Goal: Transaction & Acquisition: Purchase product/service

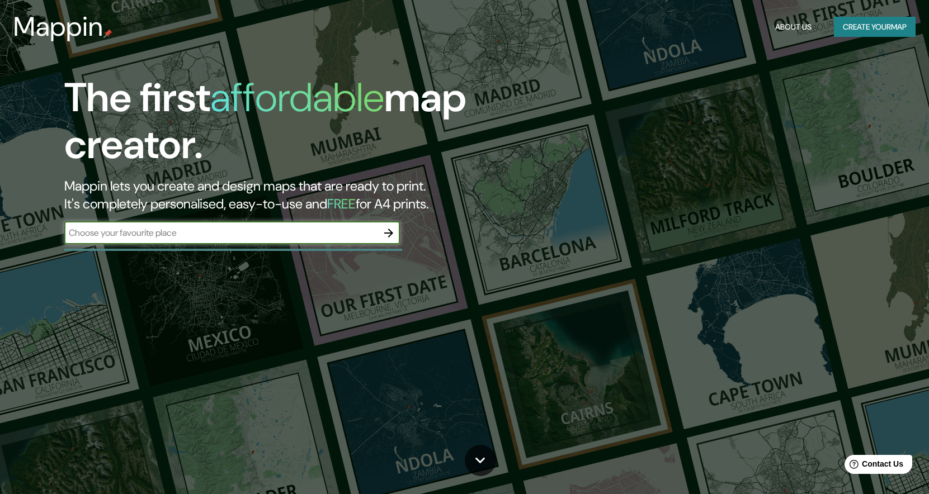
click at [191, 228] on input "text" at bounding box center [220, 232] width 313 height 13
click at [392, 234] on icon "button" at bounding box center [388, 232] width 13 height 13
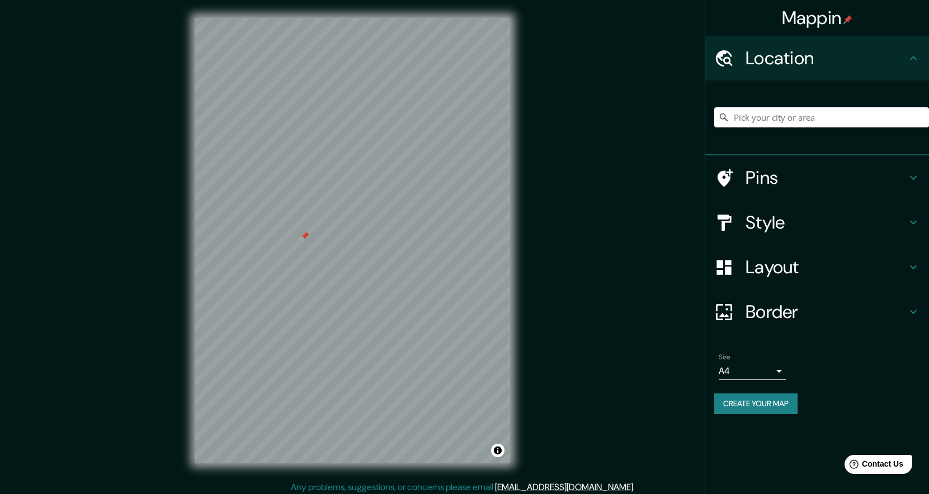
click at [765, 120] on input "Pick your city or area" at bounding box center [821, 117] width 215 height 20
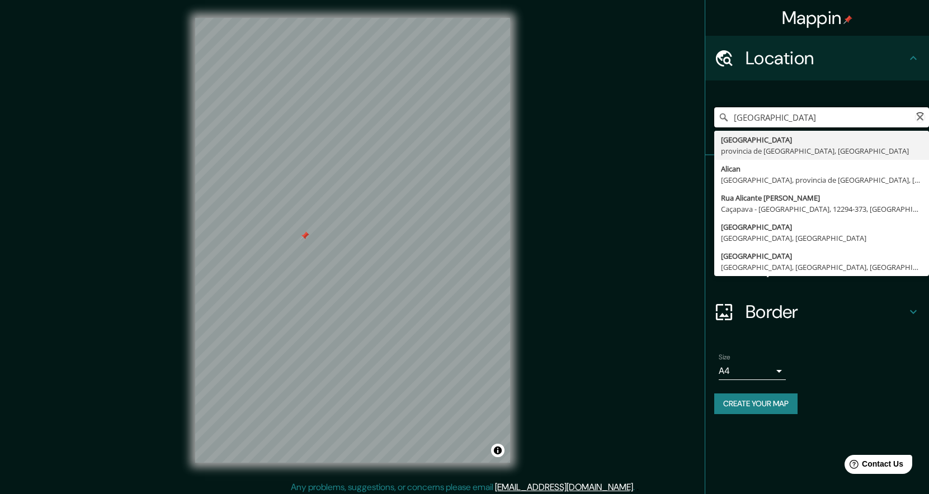
type input "[GEOGRAPHIC_DATA], provincia de [GEOGRAPHIC_DATA], [GEOGRAPHIC_DATA]"
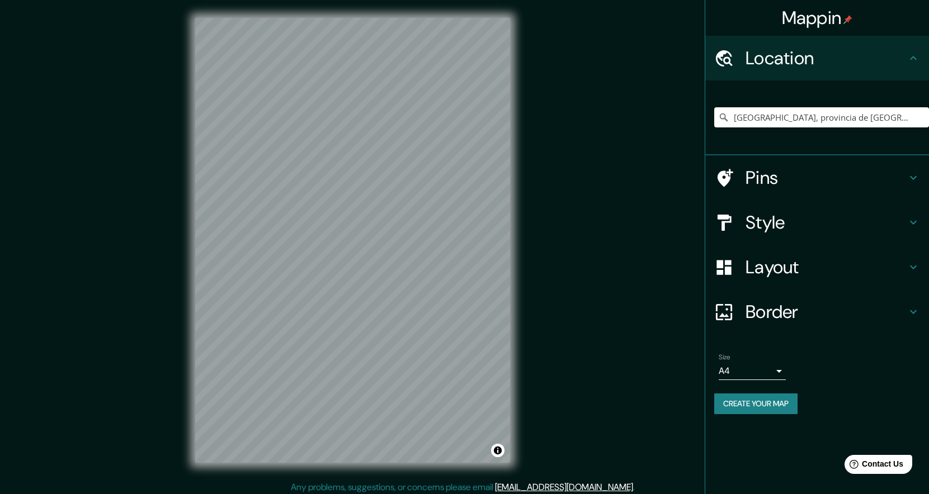
click at [513, 223] on div "© Mapbox © OpenStreetMap Improve this map" at bounding box center [352, 240] width 351 height 481
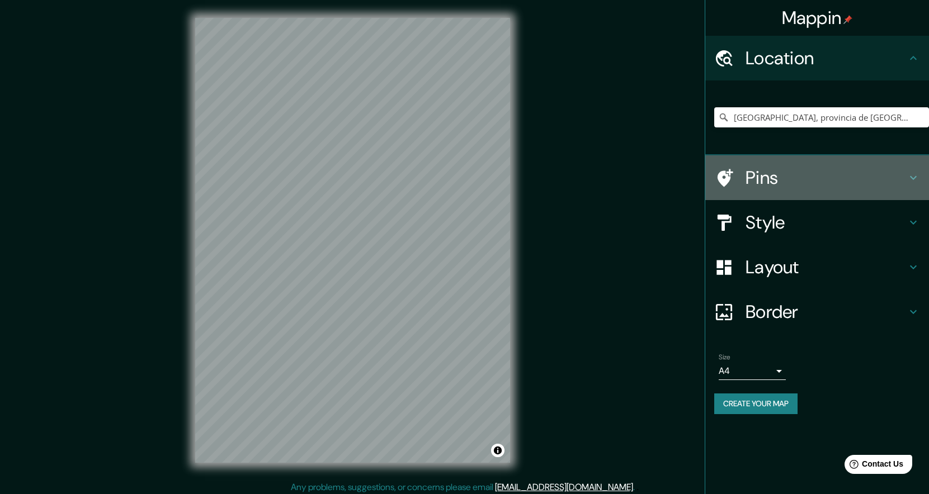
click at [800, 177] on h4 "Pins" at bounding box center [825, 178] width 161 height 22
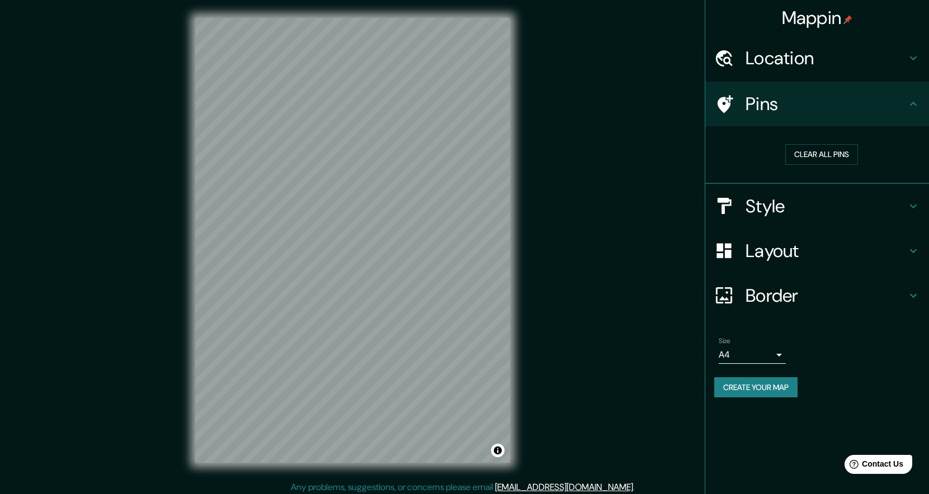
click at [758, 213] on h4 "Style" at bounding box center [825, 206] width 161 height 22
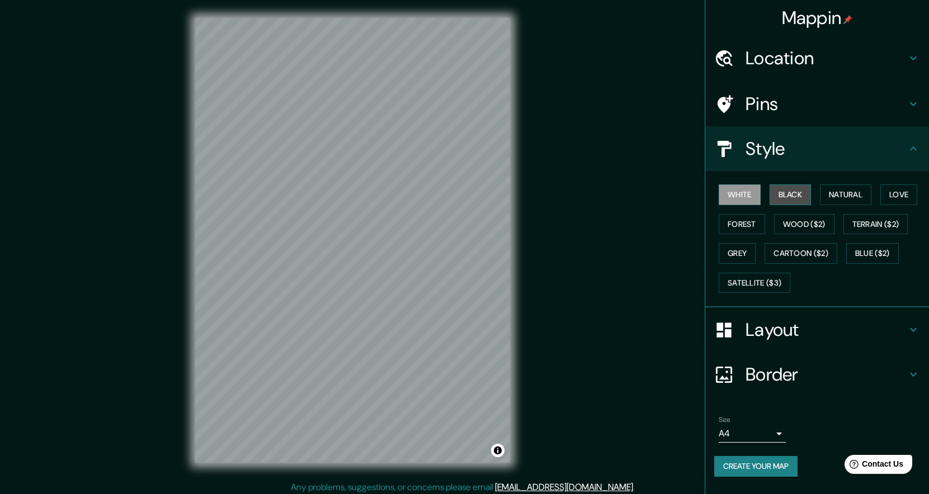
click at [776, 198] on button "Black" at bounding box center [790, 195] width 42 height 21
click at [825, 192] on button "Natural" at bounding box center [845, 195] width 51 height 21
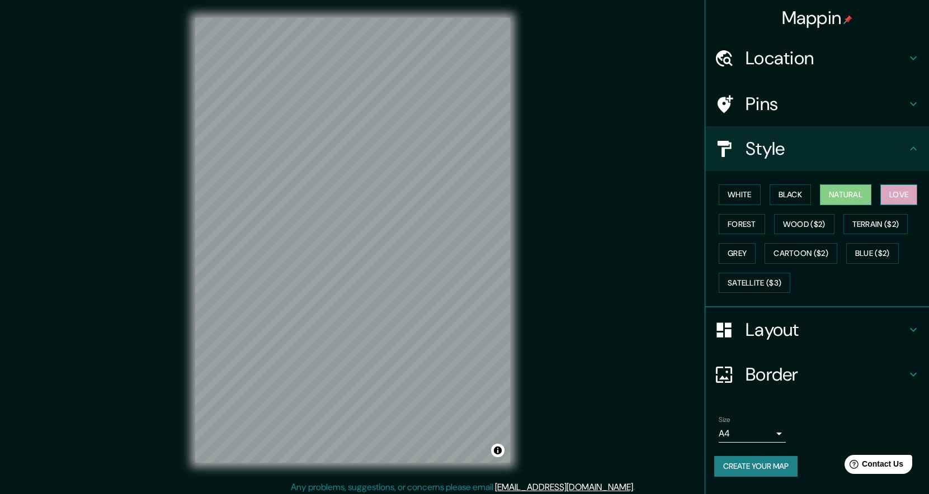
click at [881, 196] on button "Love" at bounding box center [898, 195] width 37 height 21
click at [750, 225] on button "Forest" at bounding box center [741, 224] width 46 height 21
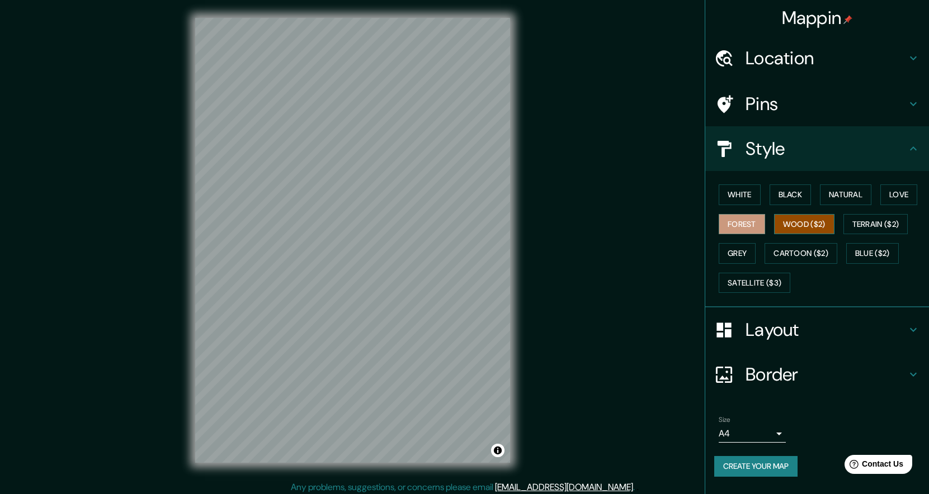
click at [801, 225] on button "Wood ($2)" at bounding box center [804, 224] width 60 height 21
click at [872, 222] on button "Terrain ($2)" at bounding box center [875, 224] width 65 height 21
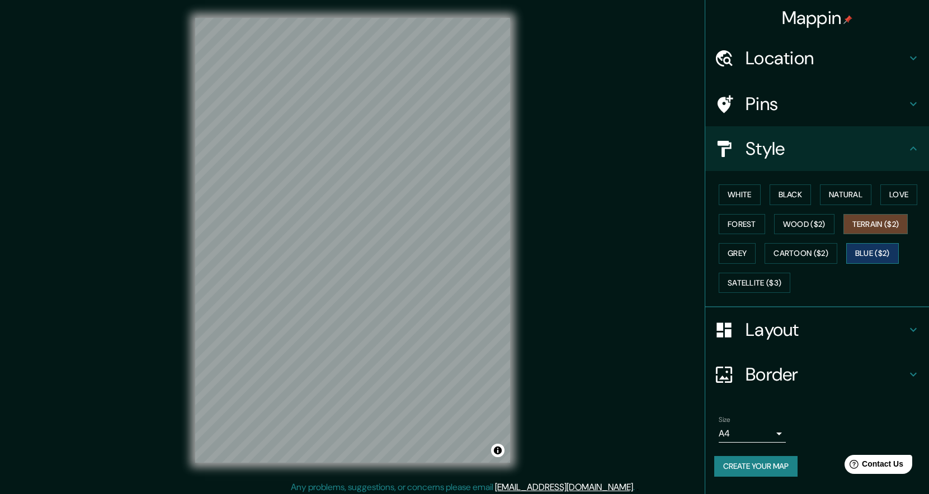
click at [871, 249] on button "Blue ($2)" at bounding box center [872, 253] width 53 height 21
click at [821, 251] on button "Cartoon ($2)" at bounding box center [800, 253] width 73 height 21
click at [867, 249] on button "Blue ($2)" at bounding box center [872, 253] width 53 height 21
click at [738, 246] on button "Grey" at bounding box center [736, 253] width 37 height 21
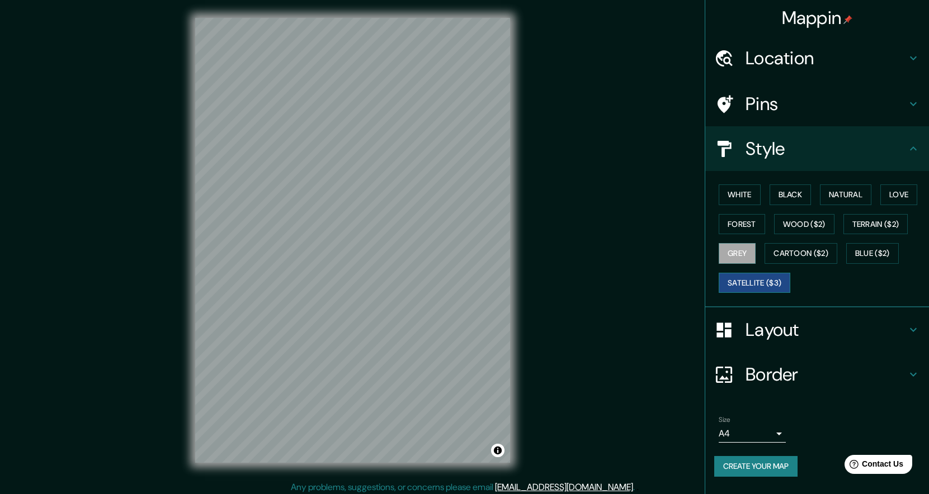
click at [750, 280] on button "Satellite ($3)" at bounding box center [754, 283] width 72 height 21
click at [740, 250] on button "Grey" at bounding box center [736, 253] width 37 height 21
click at [780, 246] on button "Cartoon ($2)" at bounding box center [800, 253] width 73 height 21
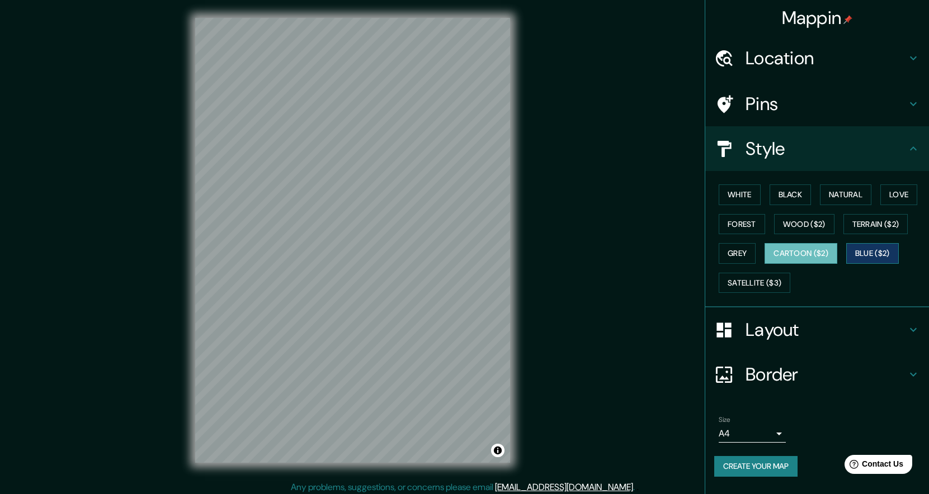
click at [848, 251] on button "Blue ($2)" at bounding box center [872, 253] width 53 height 21
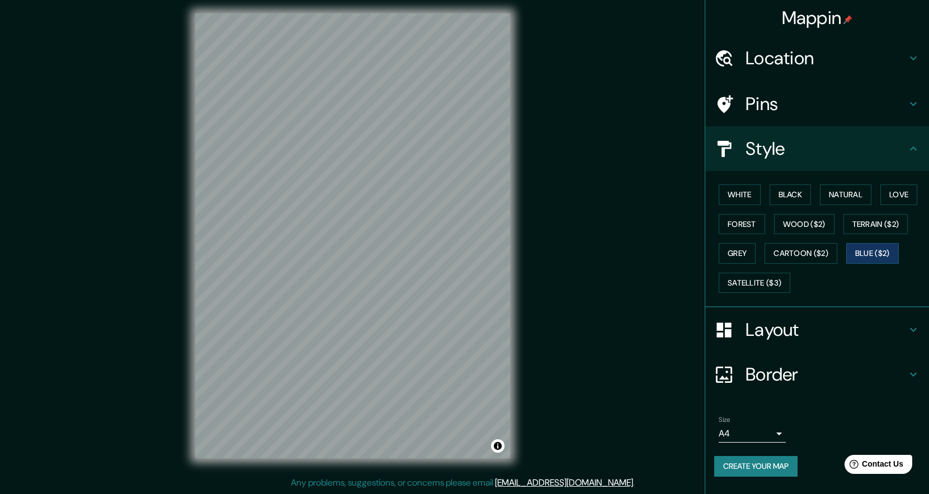
scroll to position [4, 0]
click at [794, 334] on h4 "Layout" at bounding box center [825, 330] width 161 height 22
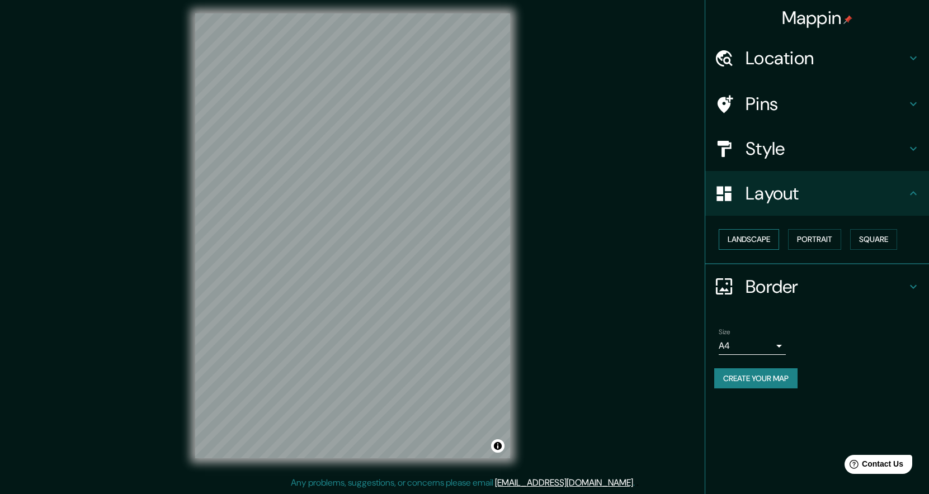
click at [749, 235] on button "Landscape" at bounding box center [748, 239] width 60 height 21
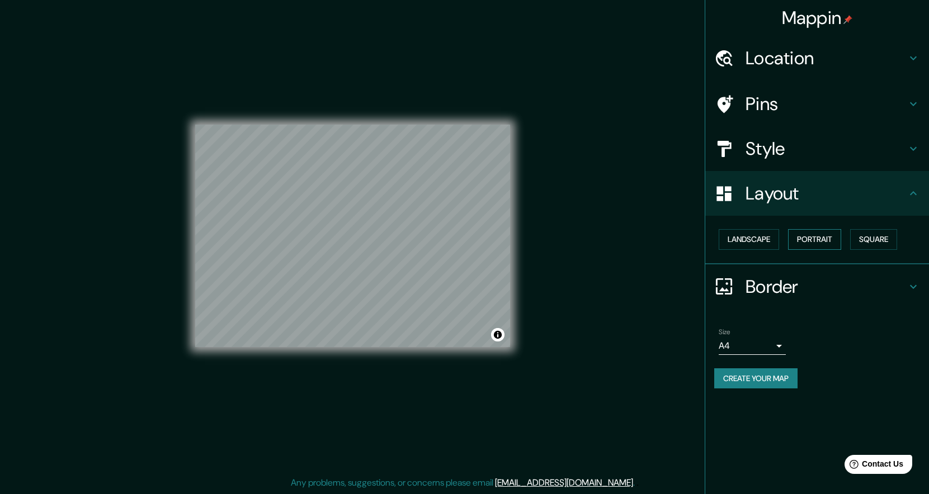
click at [830, 237] on button "Portrait" at bounding box center [814, 239] width 53 height 21
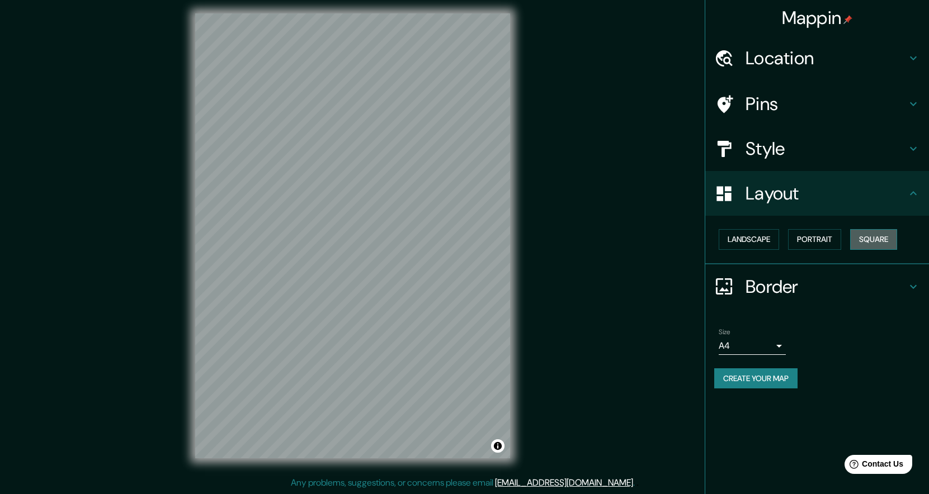
click at [859, 234] on button "Square" at bounding box center [873, 239] width 47 height 21
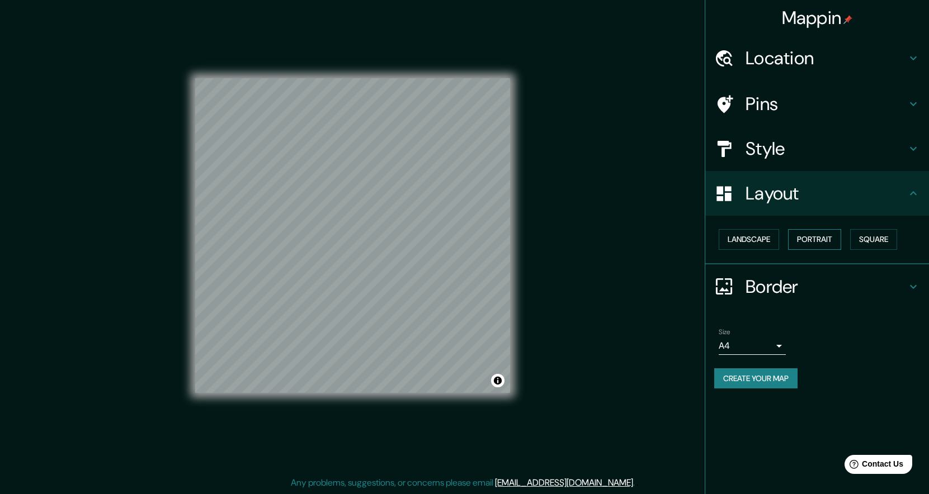
click at [822, 233] on button "Portrait" at bounding box center [814, 239] width 53 height 21
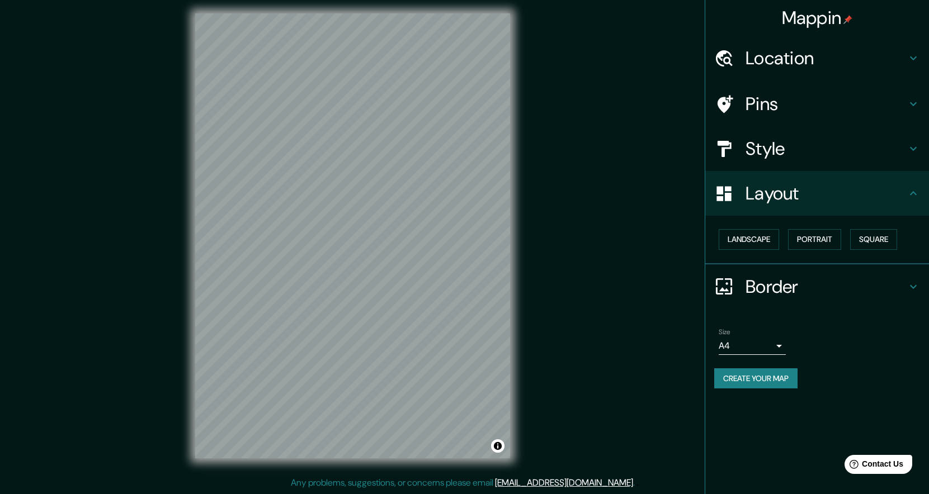
click at [765, 280] on h4 "Border" at bounding box center [825, 287] width 161 height 22
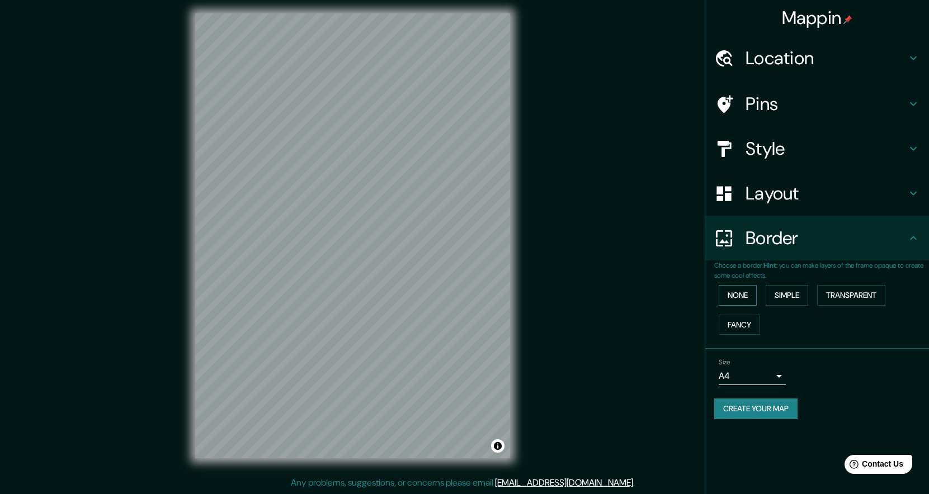
click at [744, 294] on button "None" at bounding box center [737, 295] width 38 height 21
click at [787, 291] on button "Simple" at bounding box center [786, 295] width 42 height 21
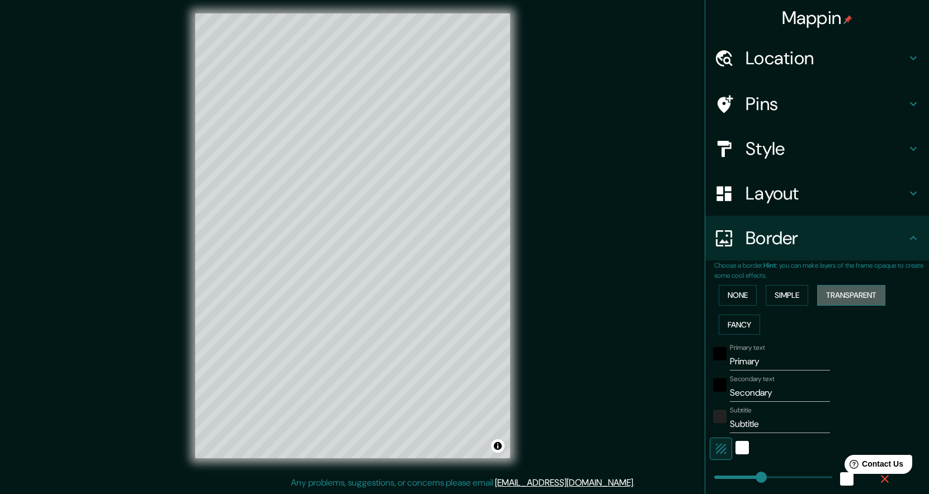
click at [818, 287] on button "Transparent" at bounding box center [851, 295] width 68 height 21
click at [728, 322] on button "Fancy" at bounding box center [738, 325] width 41 height 21
click at [731, 288] on button "None" at bounding box center [737, 295] width 38 height 21
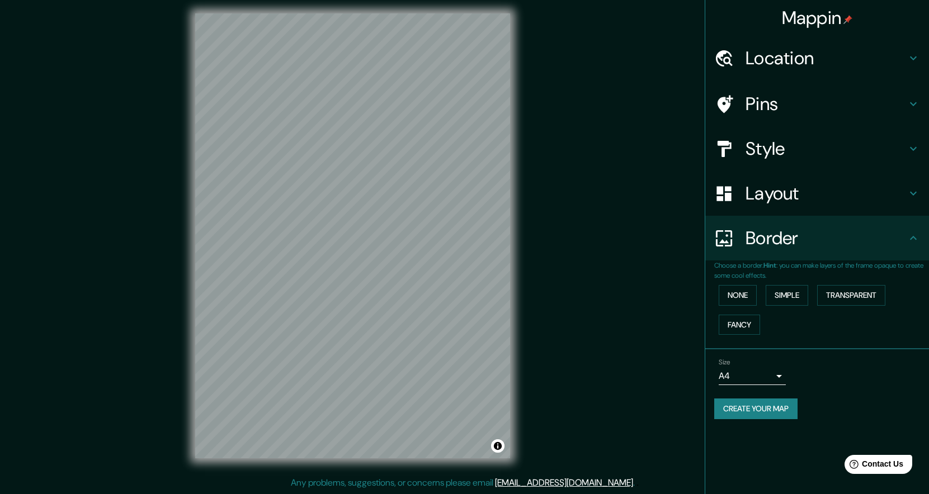
click at [783, 96] on h4 "Pins" at bounding box center [825, 104] width 161 height 22
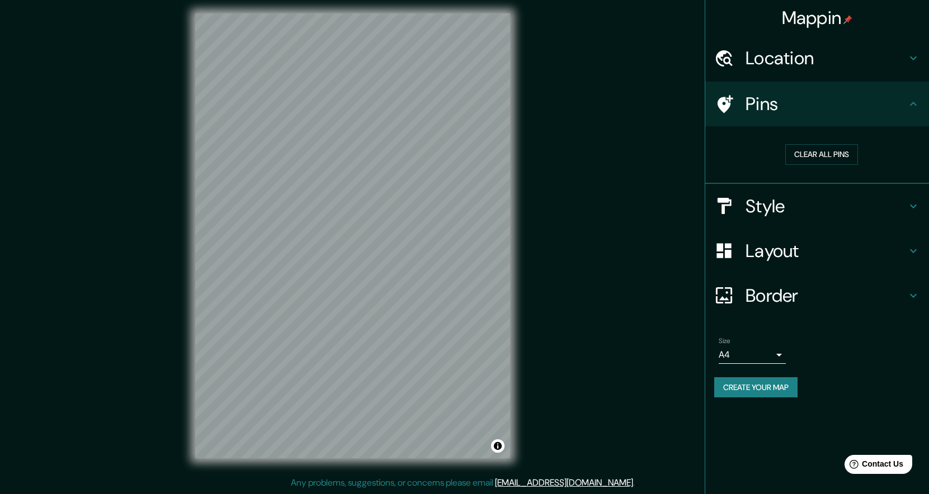
click at [777, 67] on h4 "Location" at bounding box center [825, 58] width 161 height 22
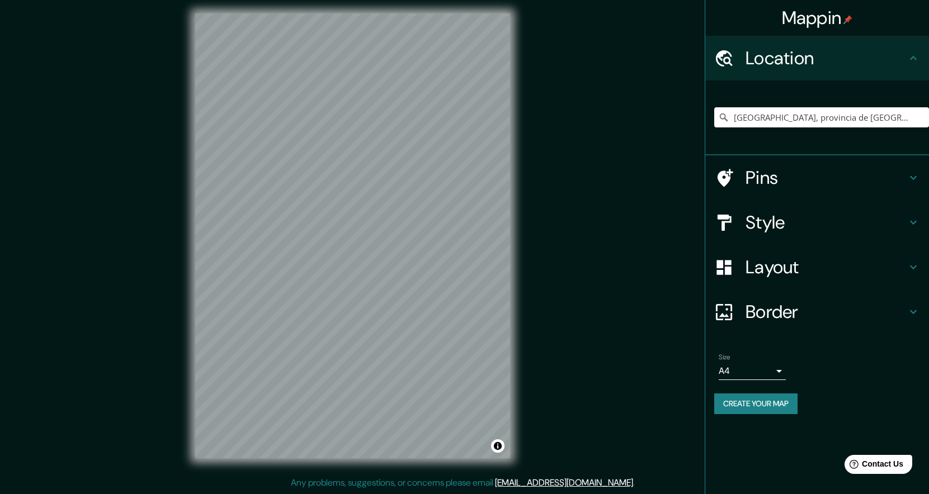
click at [774, 167] on h4 "Pins" at bounding box center [825, 178] width 161 height 22
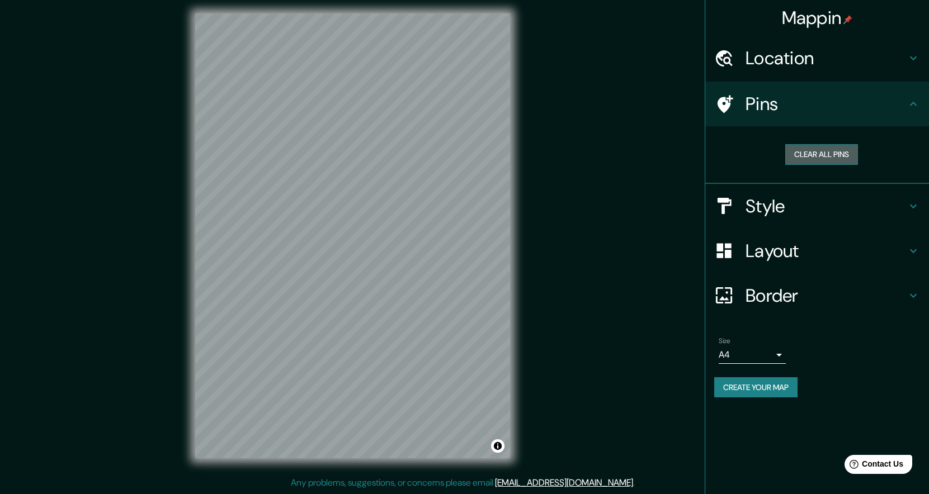
click at [802, 152] on button "Clear all pins" at bounding box center [821, 154] width 73 height 21
click at [808, 153] on button "Clear all pins" at bounding box center [821, 154] width 73 height 21
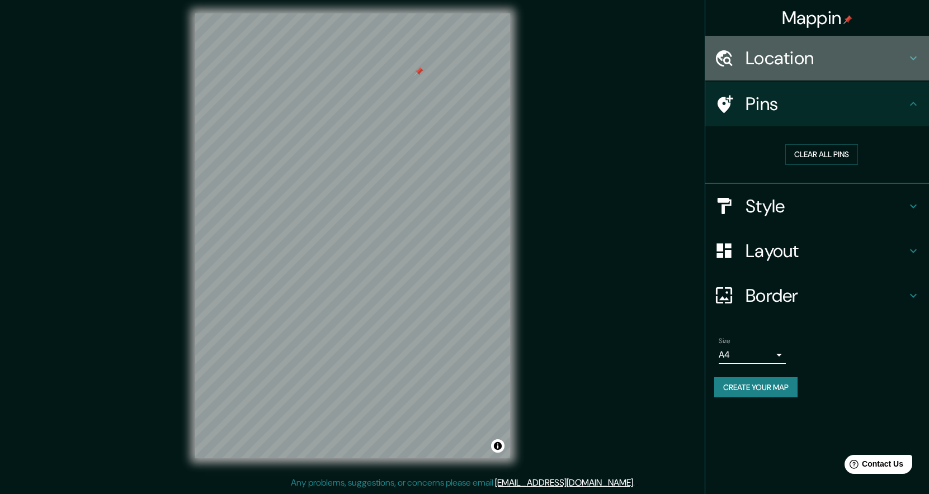
click at [773, 66] on h4 "Location" at bounding box center [825, 58] width 161 height 22
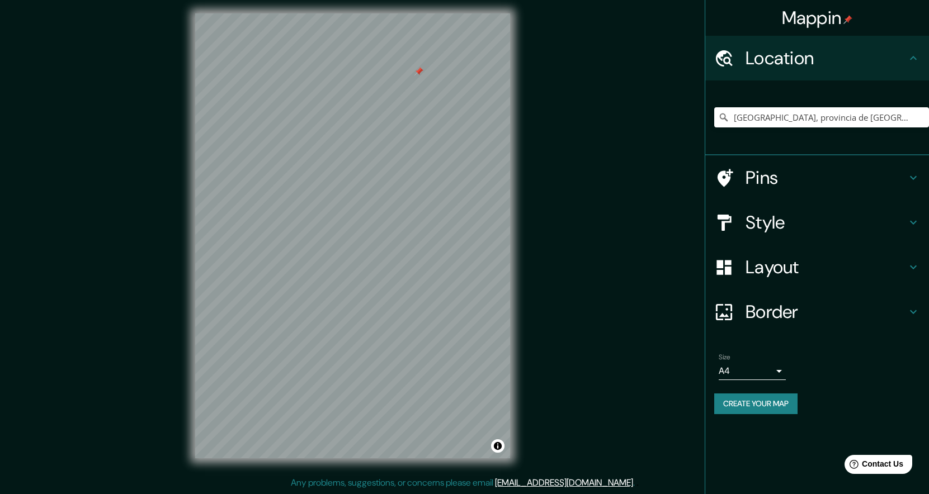
click at [762, 220] on h4 "Style" at bounding box center [825, 222] width 161 height 22
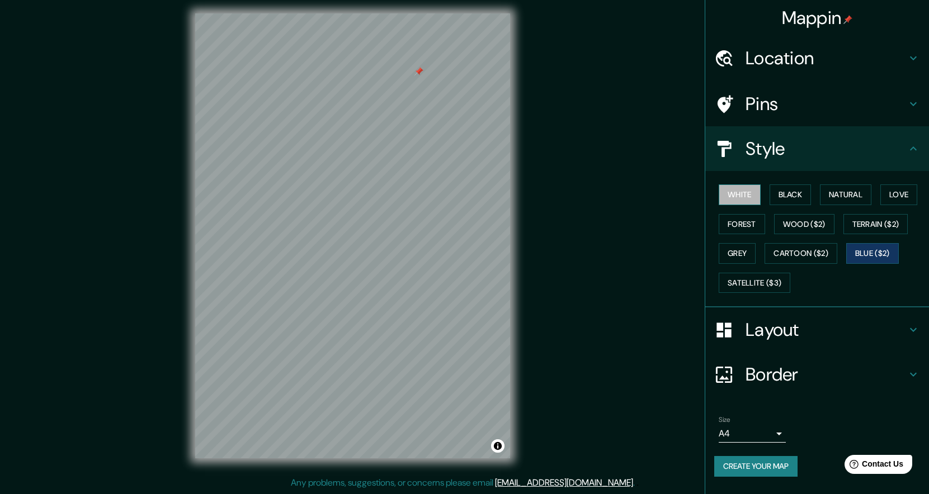
click at [745, 194] on button "White" at bounding box center [739, 195] width 42 height 21
click at [753, 221] on button "Forest" at bounding box center [741, 224] width 46 height 21
click at [750, 192] on button "White" at bounding box center [739, 195] width 42 height 21
click at [794, 188] on button "Black" at bounding box center [790, 195] width 42 height 21
click at [730, 197] on button "White" at bounding box center [739, 195] width 42 height 21
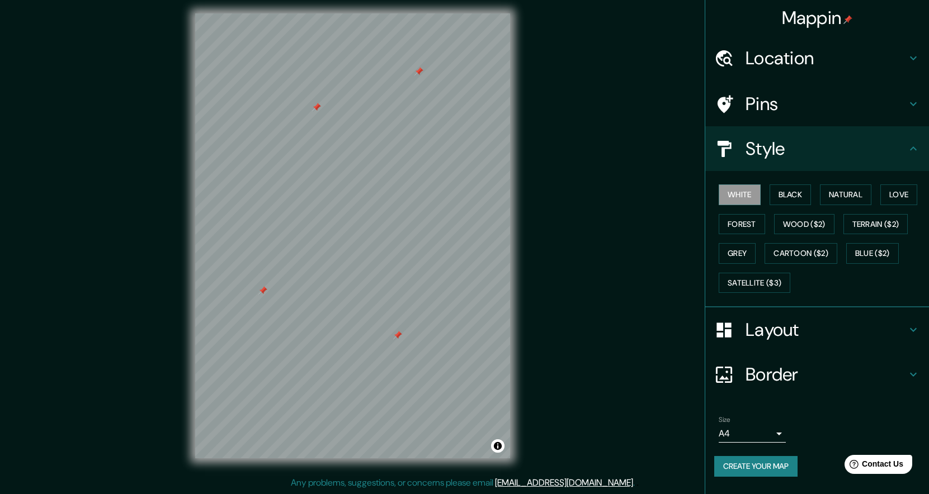
click at [166, 83] on div "Mappin Location [GEOGRAPHIC_DATA], [GEOGRAPHIC_DATA], [GEOGRAPHIC_DATA] [GEOGRA…" at bounding box center [464, 245] width 929 height 499
click at [776, 67] on h4 "Location" at bounding box center [825, 58] width 161 height 22
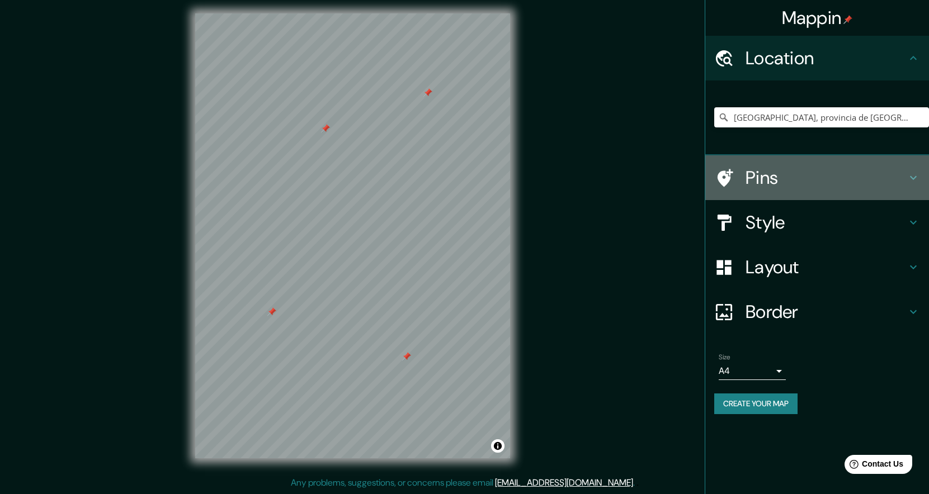
click at [813, 177] on h4 "Pins" at bounding box center [825, 178] width 161 height 22
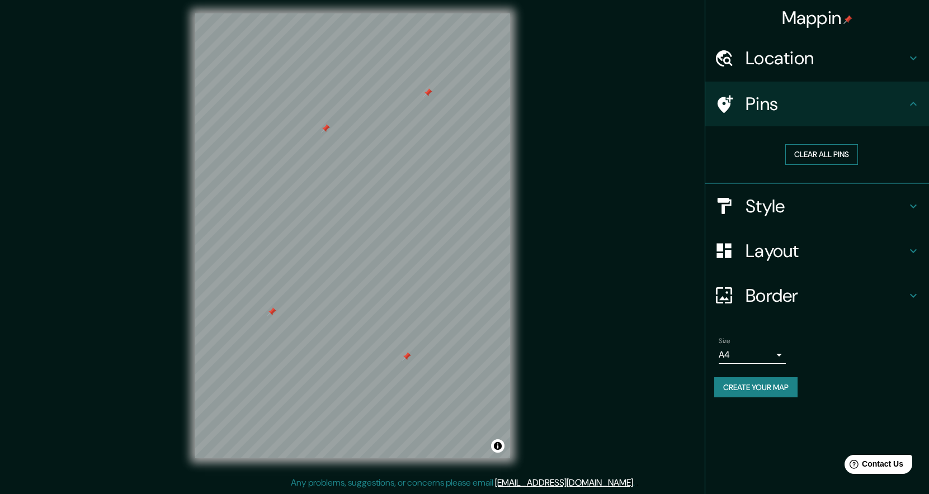
click at [810, 158] on button "Clear all pins" at bounding box center [821, 154] width 73 height 21
